Goal: Find specific page/section

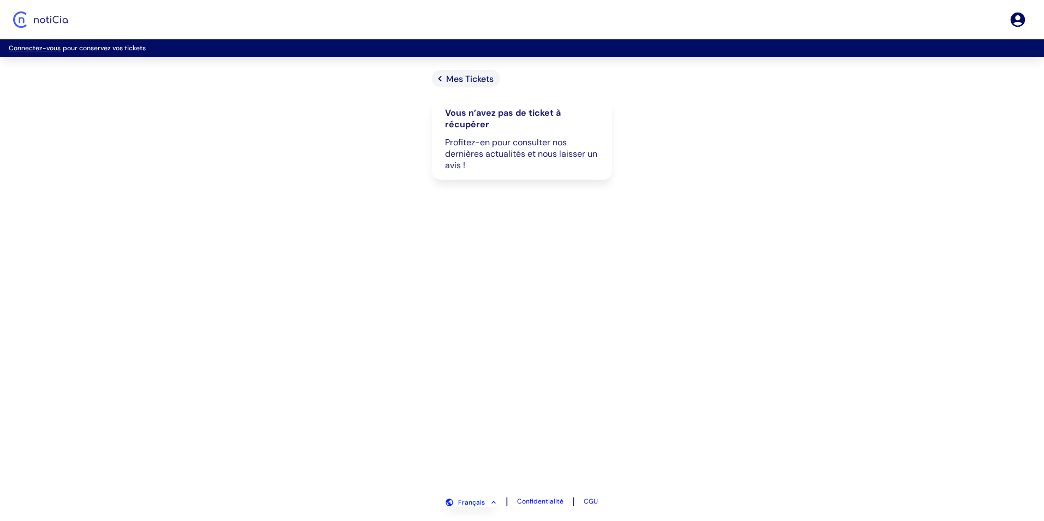
click at [445, 79] on icon "Mes Tickets" at bounding box center [440, 79] width 12 height 12
